Goal: Information Seeking & Learning: Find specific fact

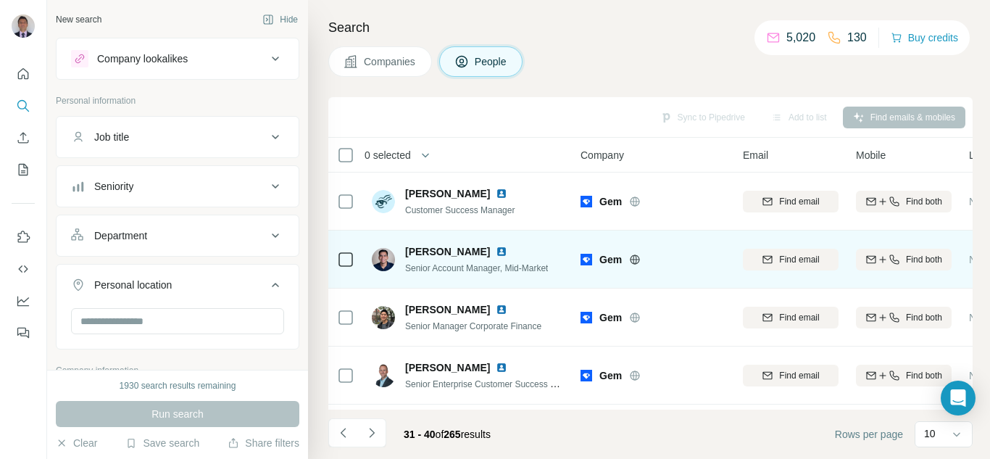
scroll to position [145, 0]
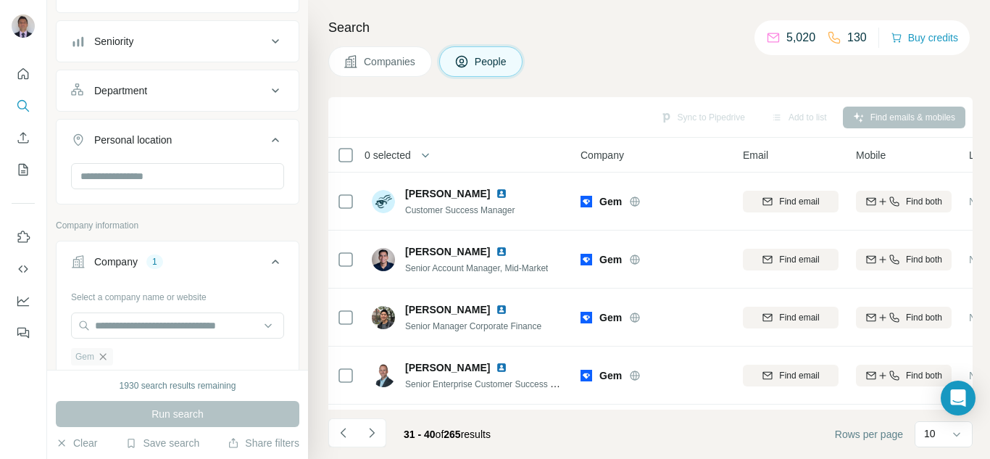
click at [104, 358] on icon "button" at bounding box center [103, 356] width 7 height 7
click at [131, 333] on input "text" at bounding box center [177, 325] width 213 height 26
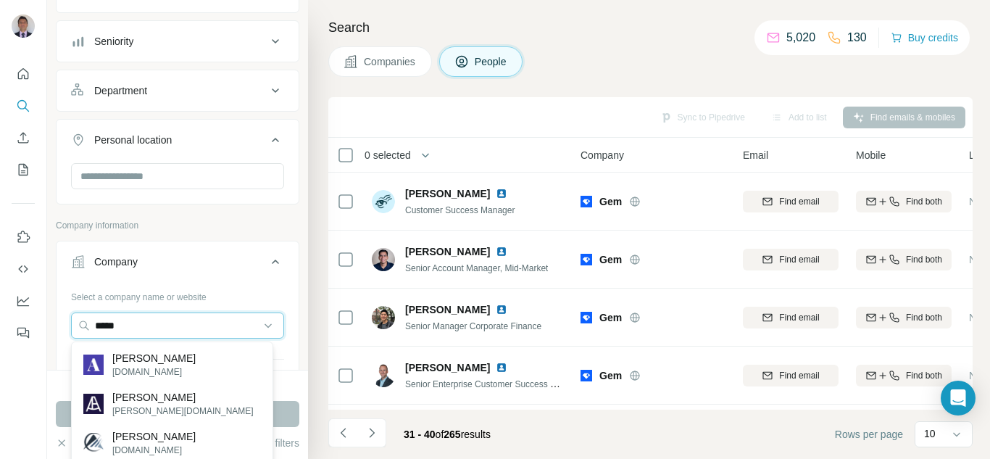
type input "*****"
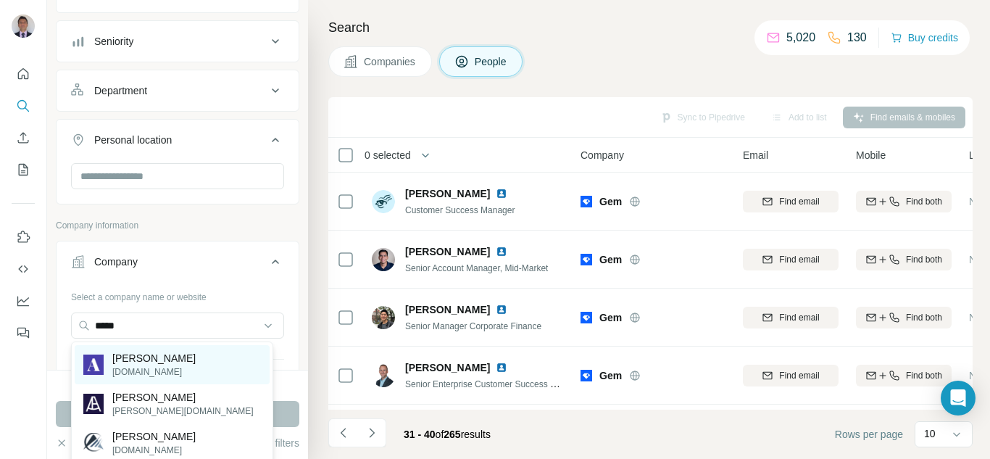
click at [108, 377] on div "[PERSON_NAME][DOMAIN_NAME]" at bounding box center [139, 365] width 112 height 28
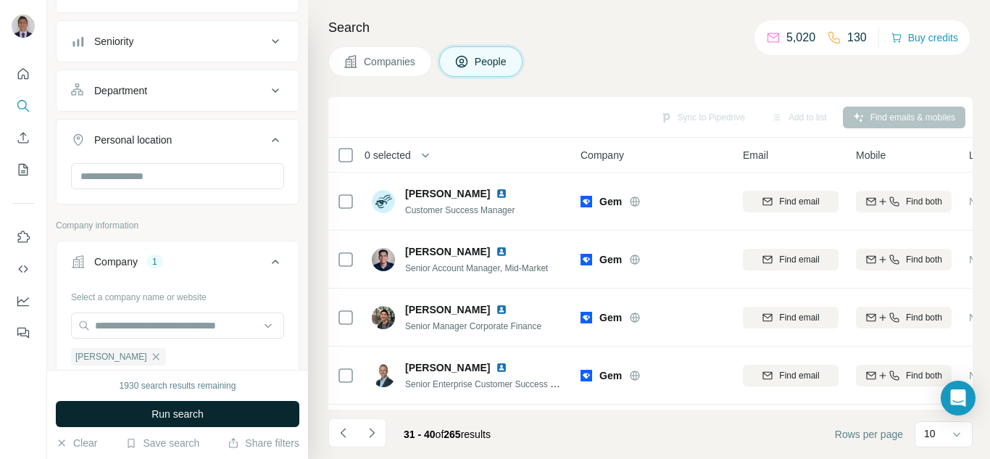
click at [169, 412] on span "Run search" at bounding box center [177, 414] width 52 height 14
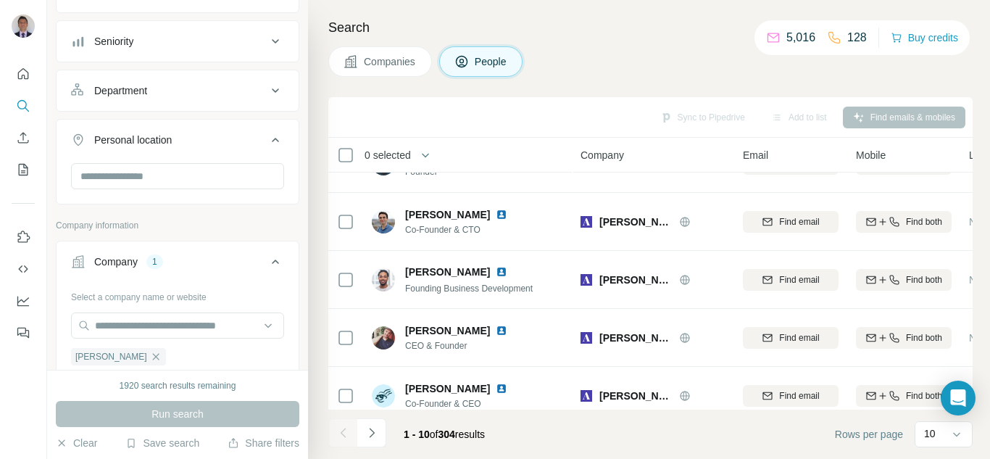
scroll to position [350, 0]
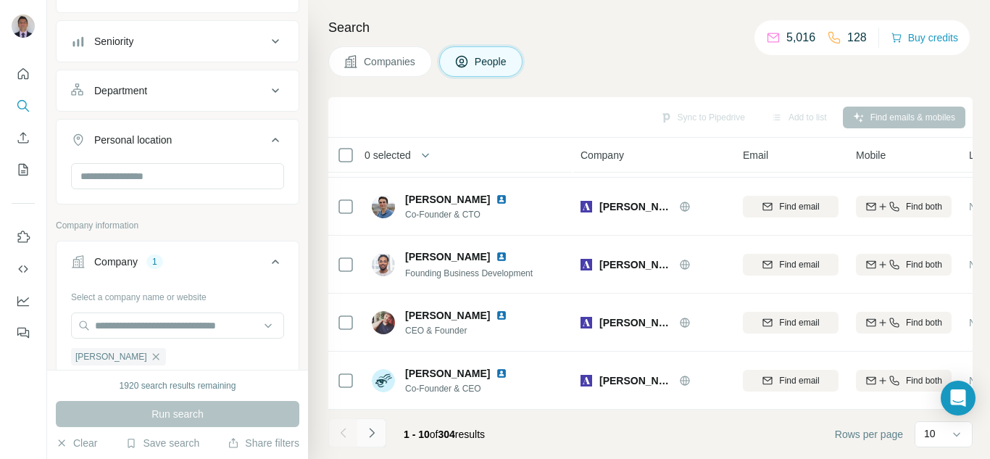
click at [372, 436] on icon "Navigate to next page" at bounding box center [371, 432] width 14 height 14
click at [372, 435] on icon "Navigate to next page" at bounding box center [371, 432] width 5 height 9
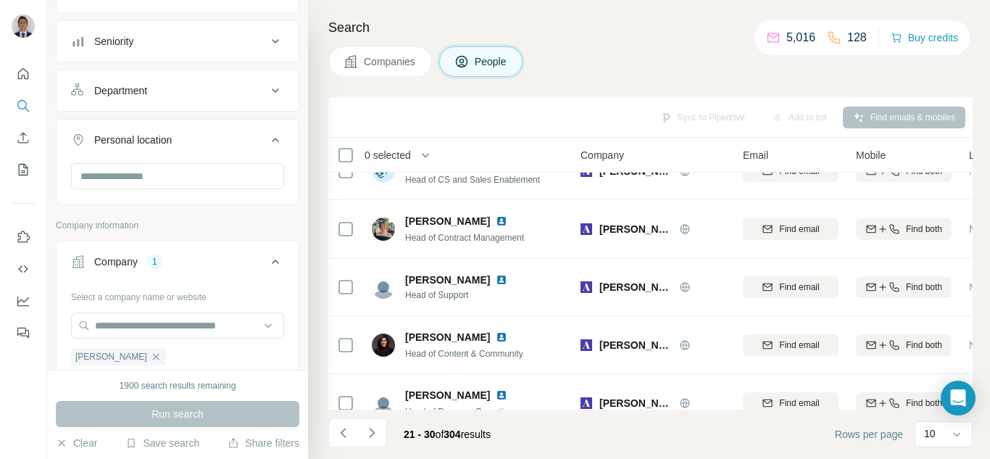
scroll to position [0, 0]
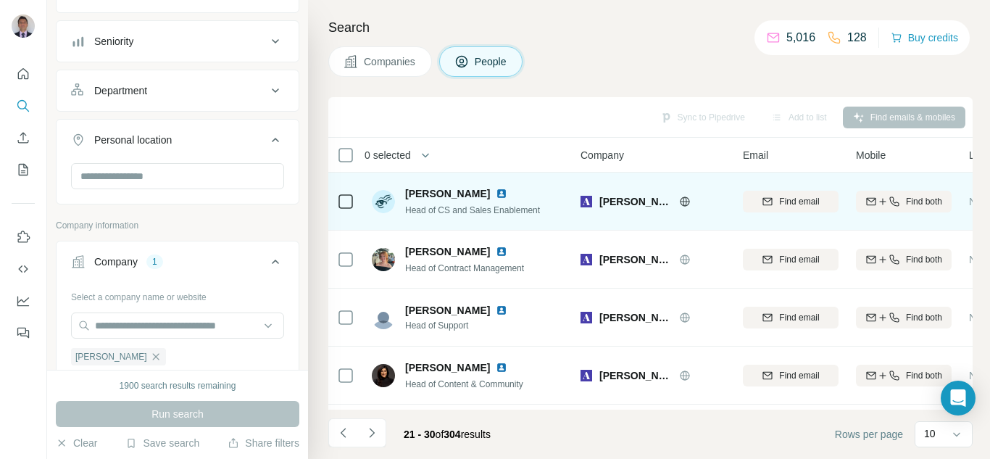
click at [496, 196] on img at bounding box center [502, 194] width 12 height 12
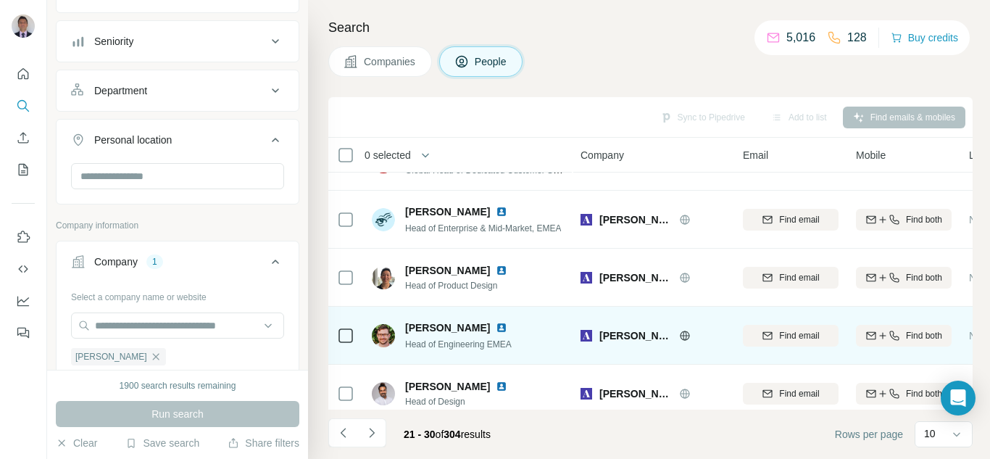
scroll to position [350, 0]
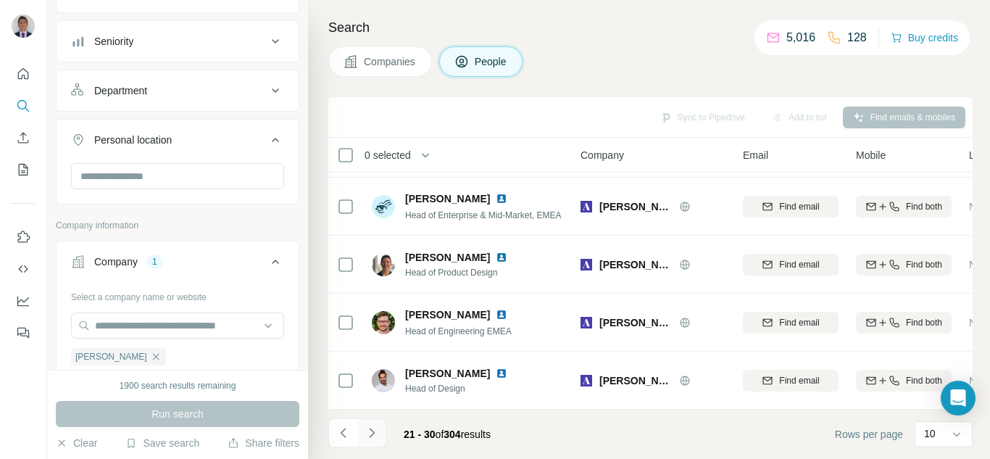
click at [372, 433] on icon "Navigate to next page" at bounding box center [371, 432] width 14 height 14
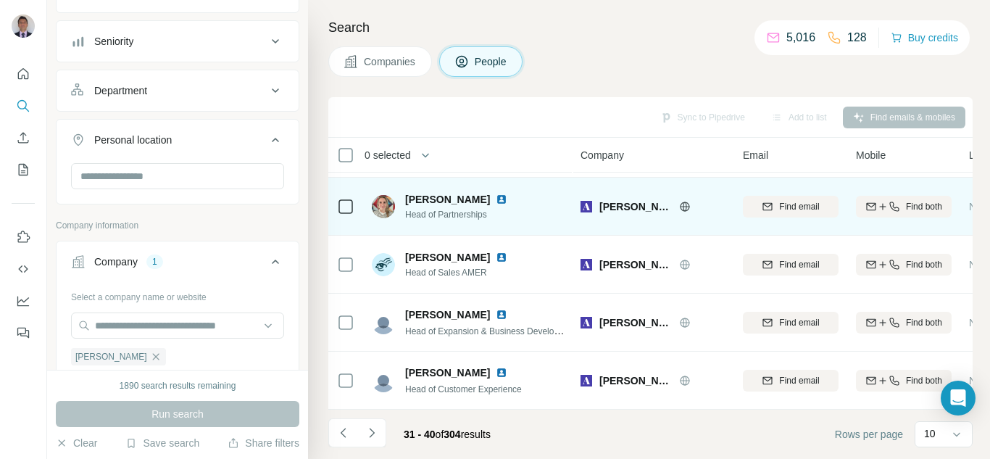
click at [496, 193] on img at bounding box center [502, 199] width 12 height 12
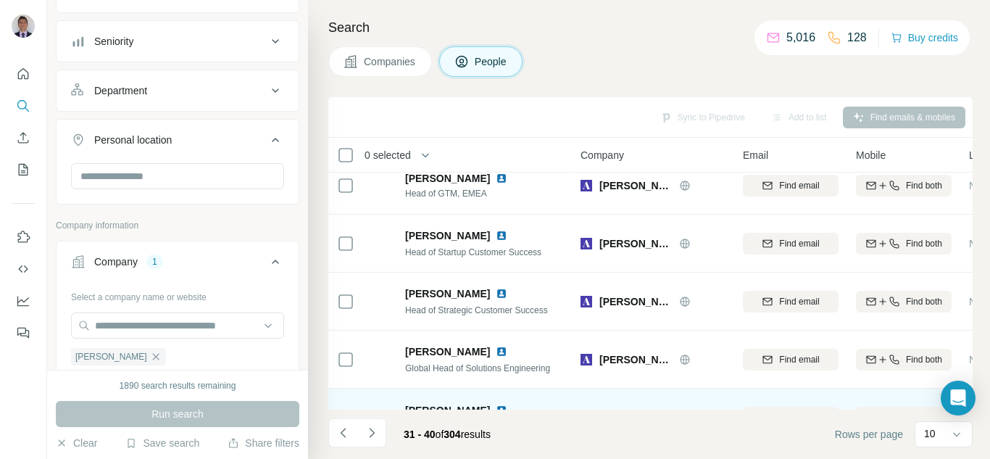
scroll to position [0, 0]
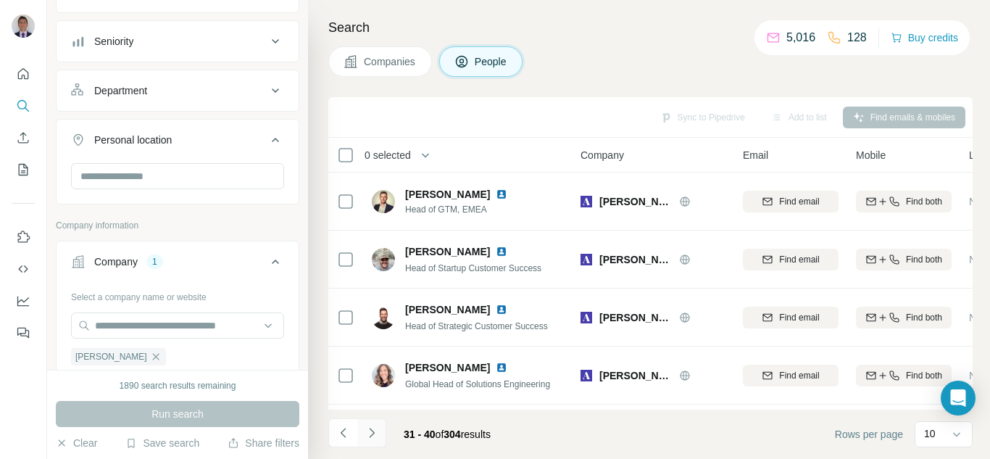
click at [370, 436] on icon "Navigate to next page" at bounding box center [371, 432] width 5 height 9
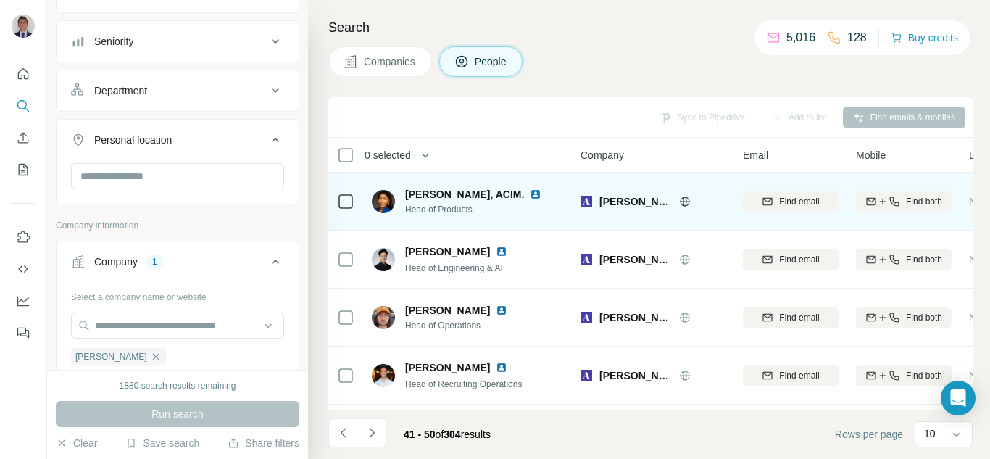
click at [530, 195] on img at bounding box center [536, 194] width 12 height 12
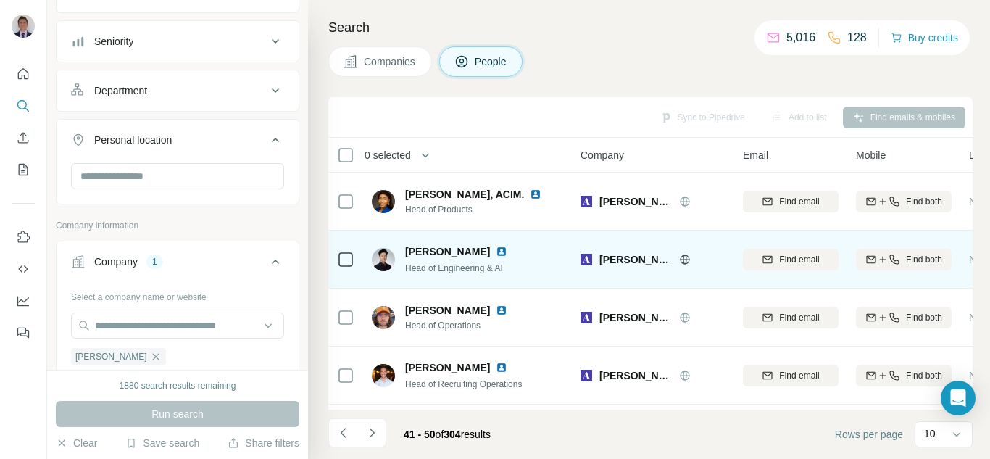
click at [496, 255] on img at bounding box center [502, 252] width 12 height 12
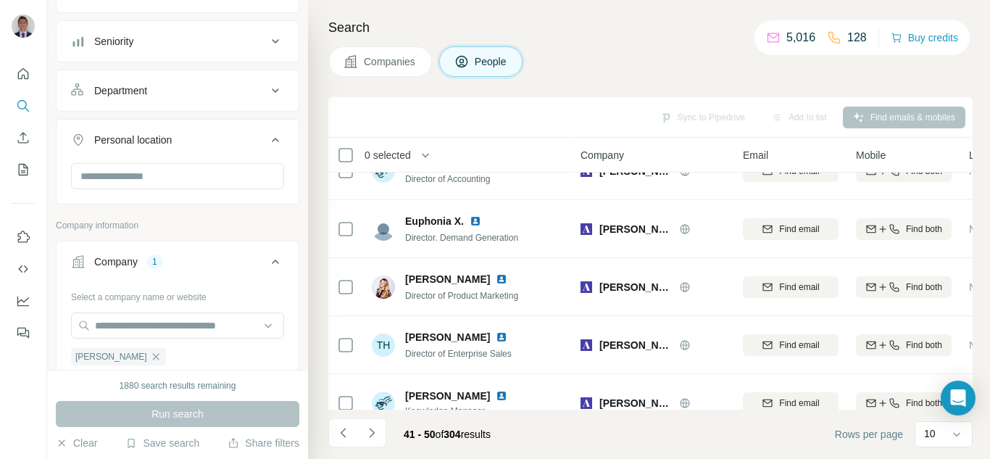
scroll to position [350, 0]
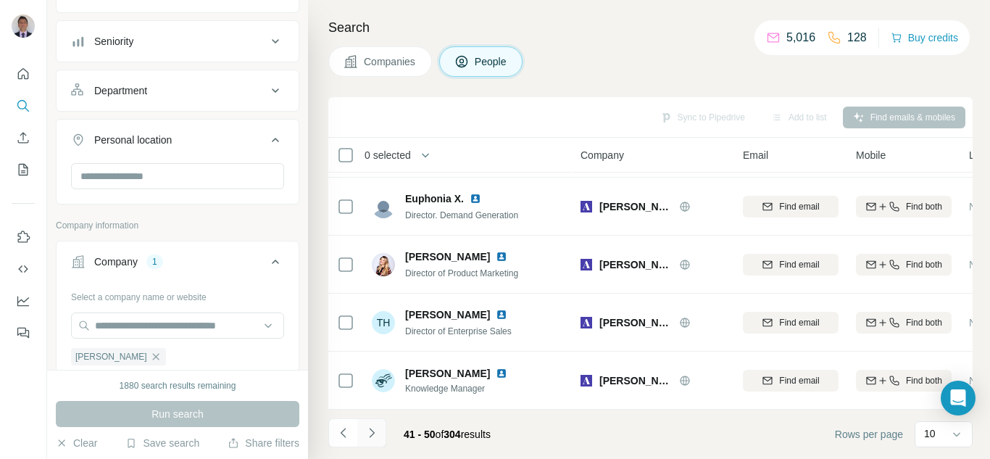
click at [367, 437] on icon "Navigate to next page" at bounding box center [371, 432] width 14 height 14
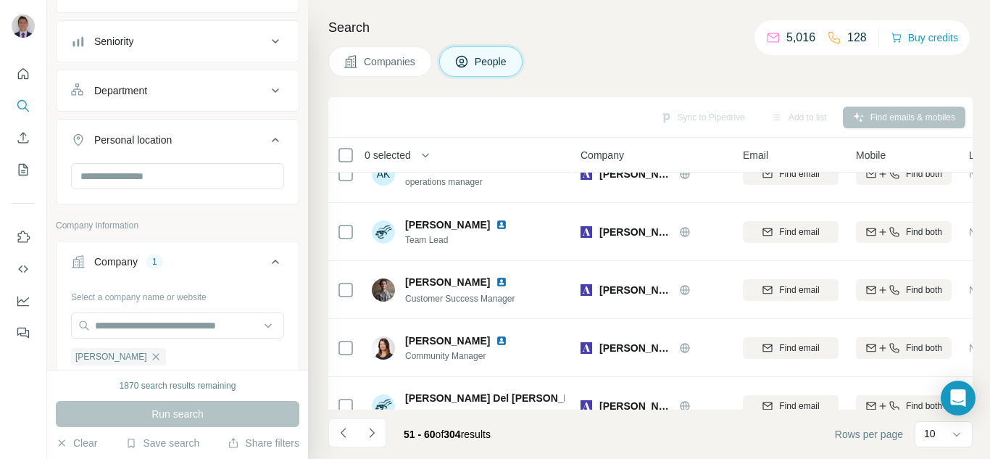
scroll to position [0, 0]
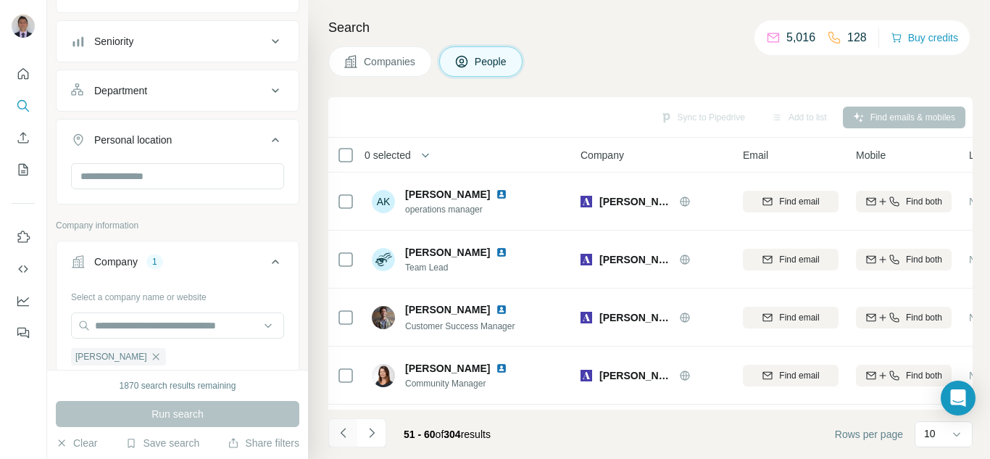
click at [346, 431] on icon "Navigate to previous page" at bounding box center [343, 432] width 14 height 14
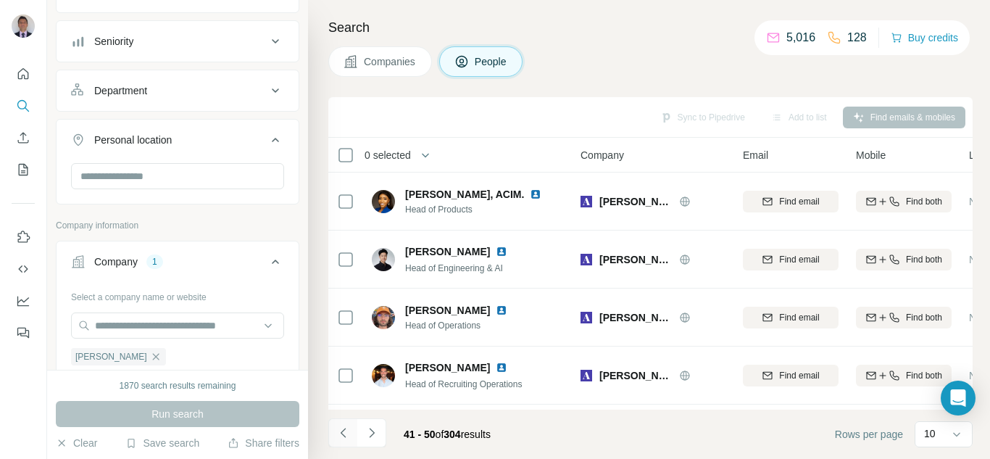
click at [348, 431] on icon "Navigate to previous page" at bounding box center [343, 432] width 14 height 14
click at [339, 436] on icon "Navigate to previous page" at bounding box center [343, 432] width 14 height 14
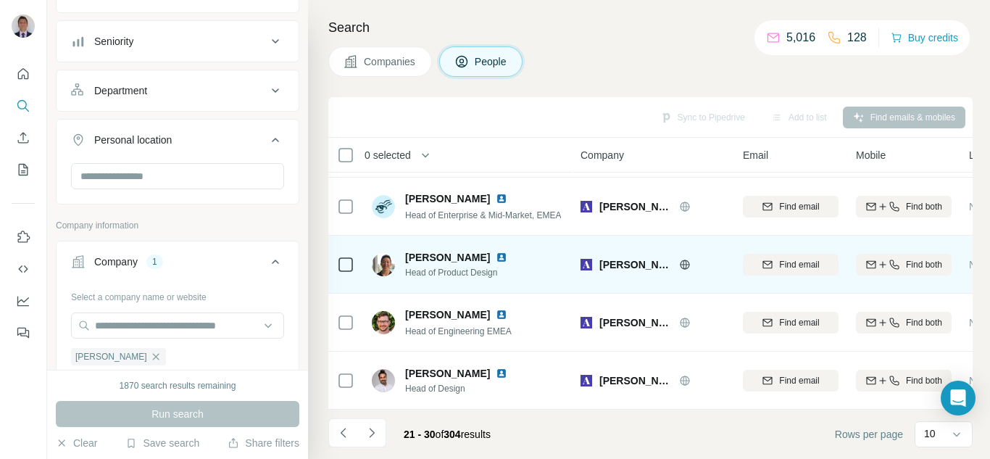
click at [496, 251] on img at bounding box center [502, 257] width 12 height 12
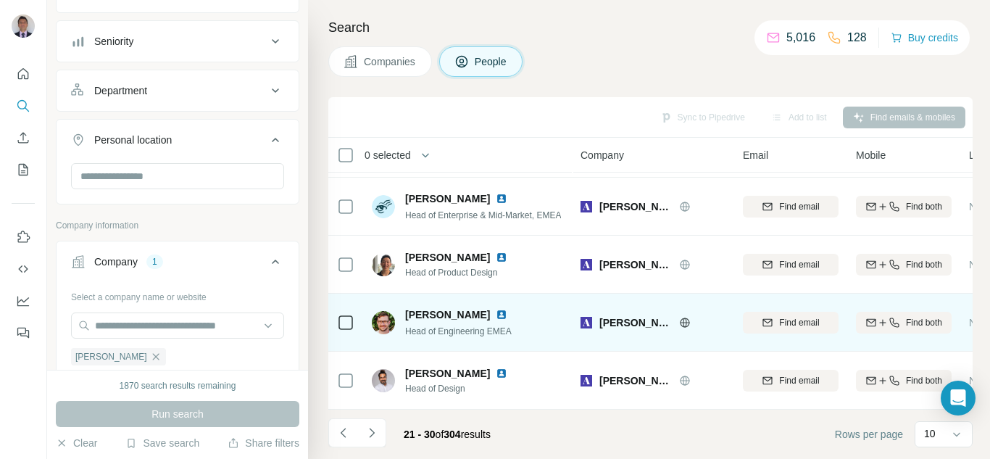
click at [496, 309] on img at bounding box center [502, 315] width 12 height 12
